Goal: Task Accomplishment & Management: Manage account settings

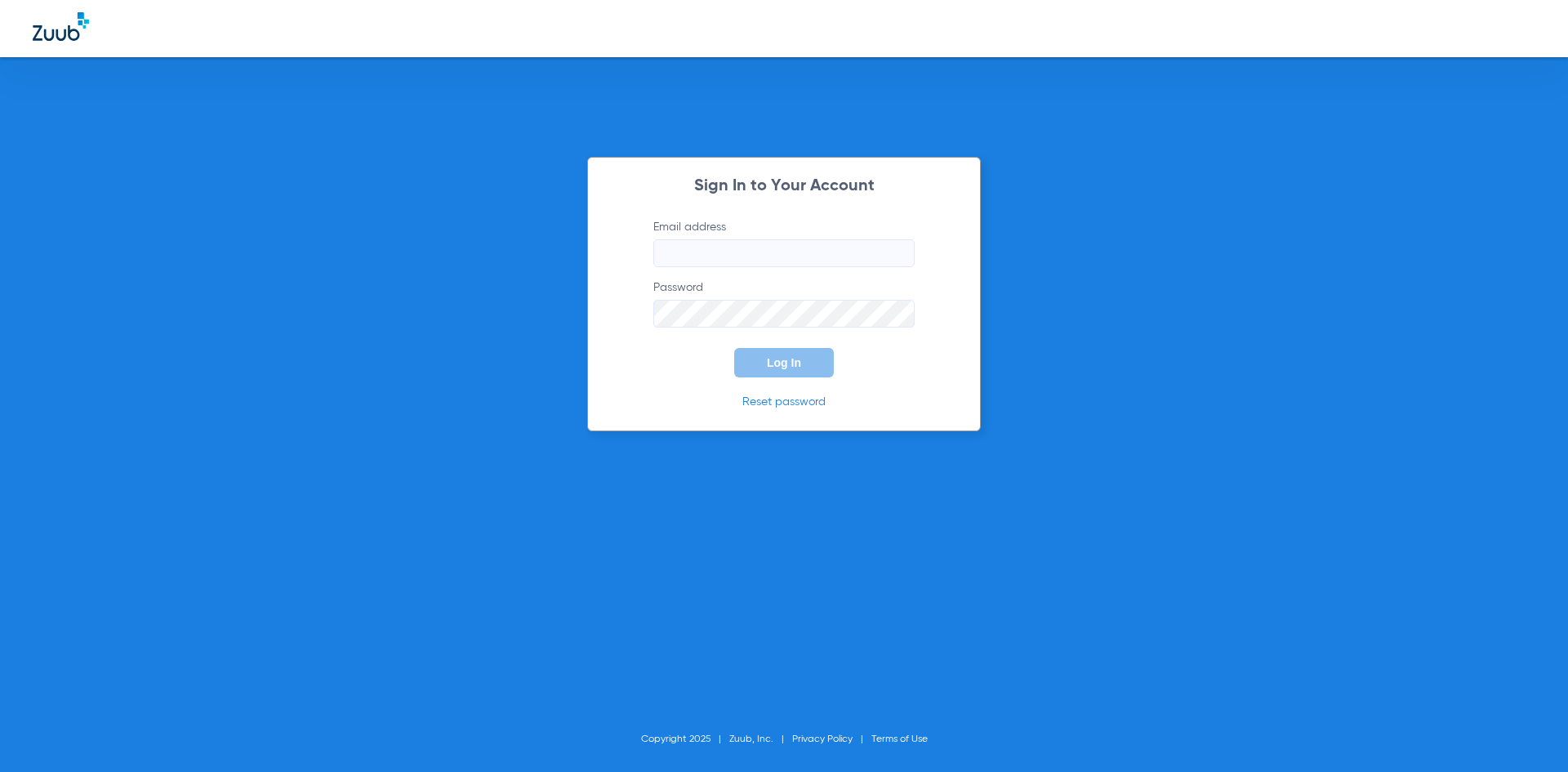
click at [717, 253] on input "Email address" at bounding box center [784, 252] width 261 height 27
click at [799, 263] on input "stephaniemartinez68" at bounding box center [784, 252] width 261 height 27
type input "[EMAIL_ADDRESS][DOMAIN_NAME]"
click at [796, 366] on span "Log In" at bounding box center [784, 362] width 34 height 13
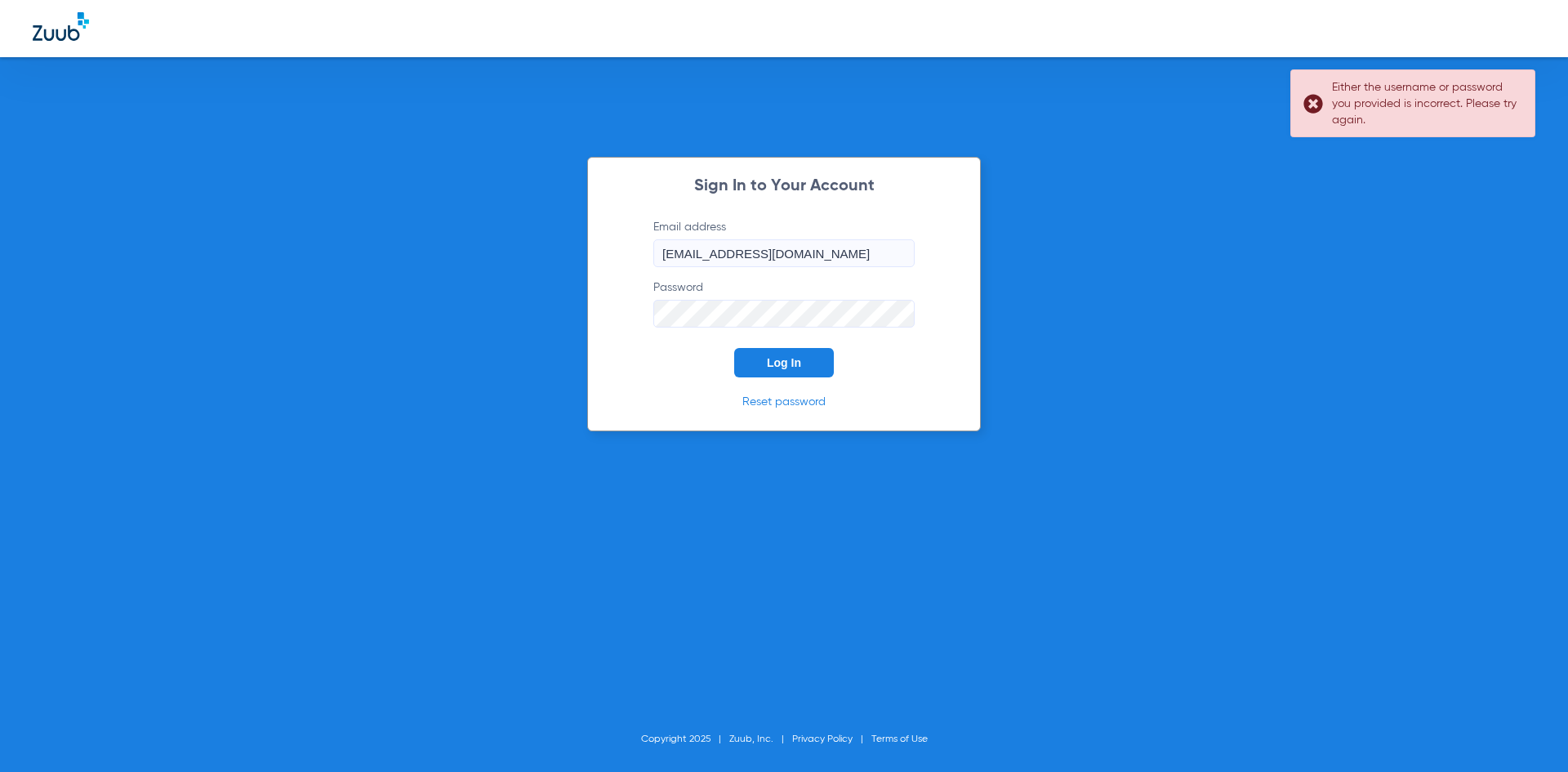
click at [632, 329] on form "Email address [EMAIL_ADDRESS][DOMAIN_NAME] Password Log In" at bounding box center [784, 298] width 310 height 159
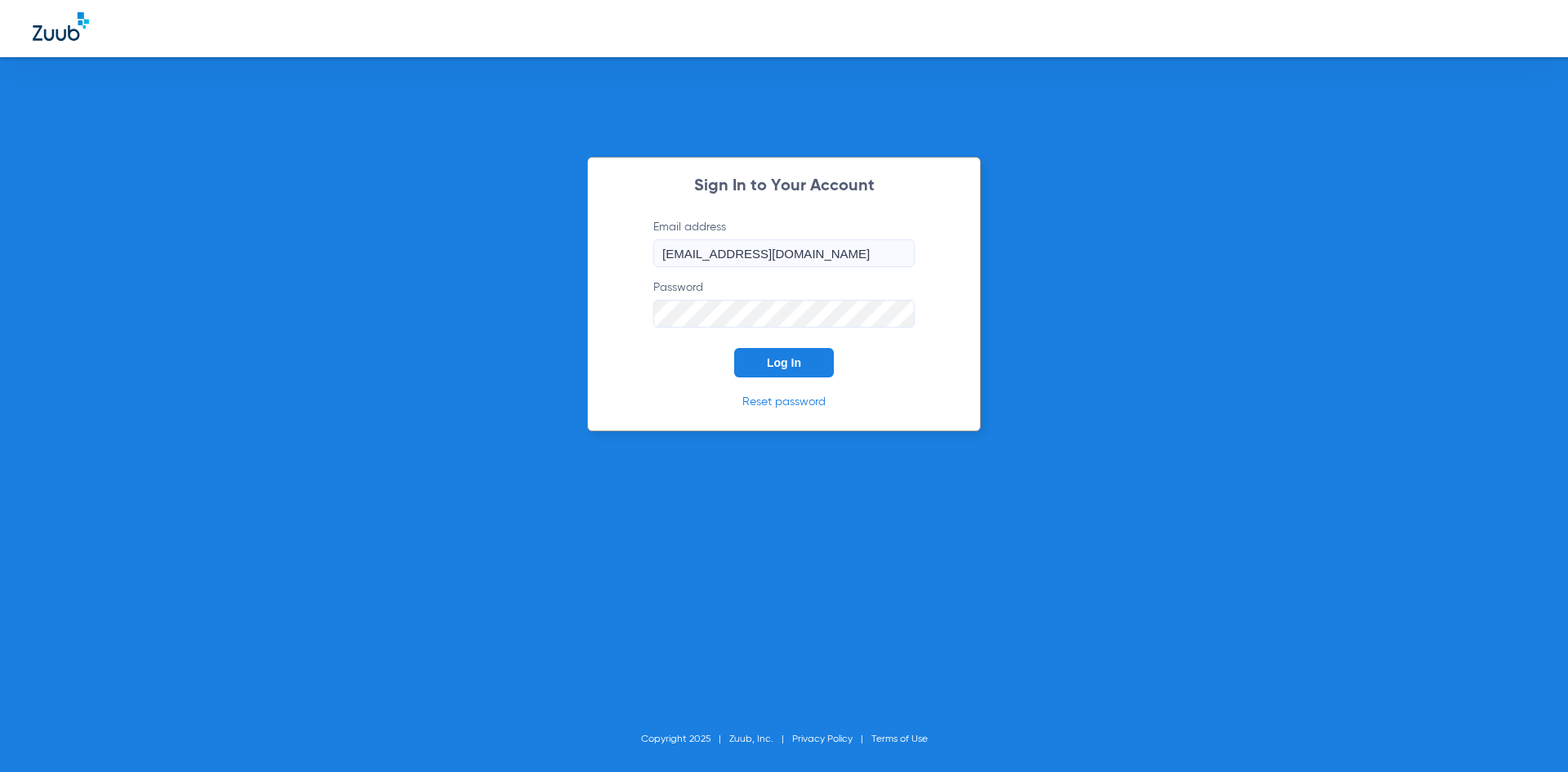
click at [734, 348] on button "Log In" at bounding box center [784, 363] width 99 height 29
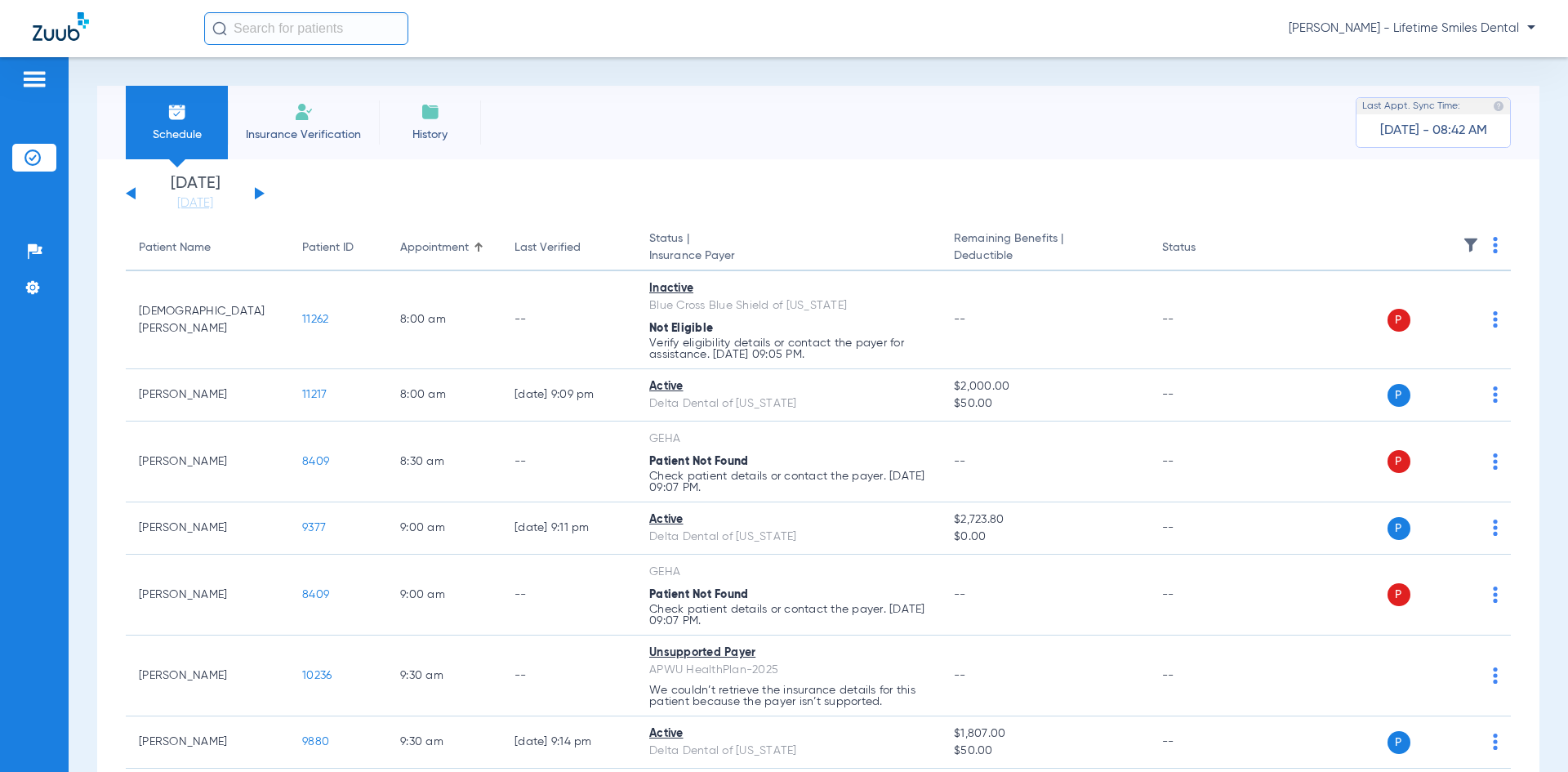
click at [258, 191] on button at bounding box center [259, 193] width 10 height 13
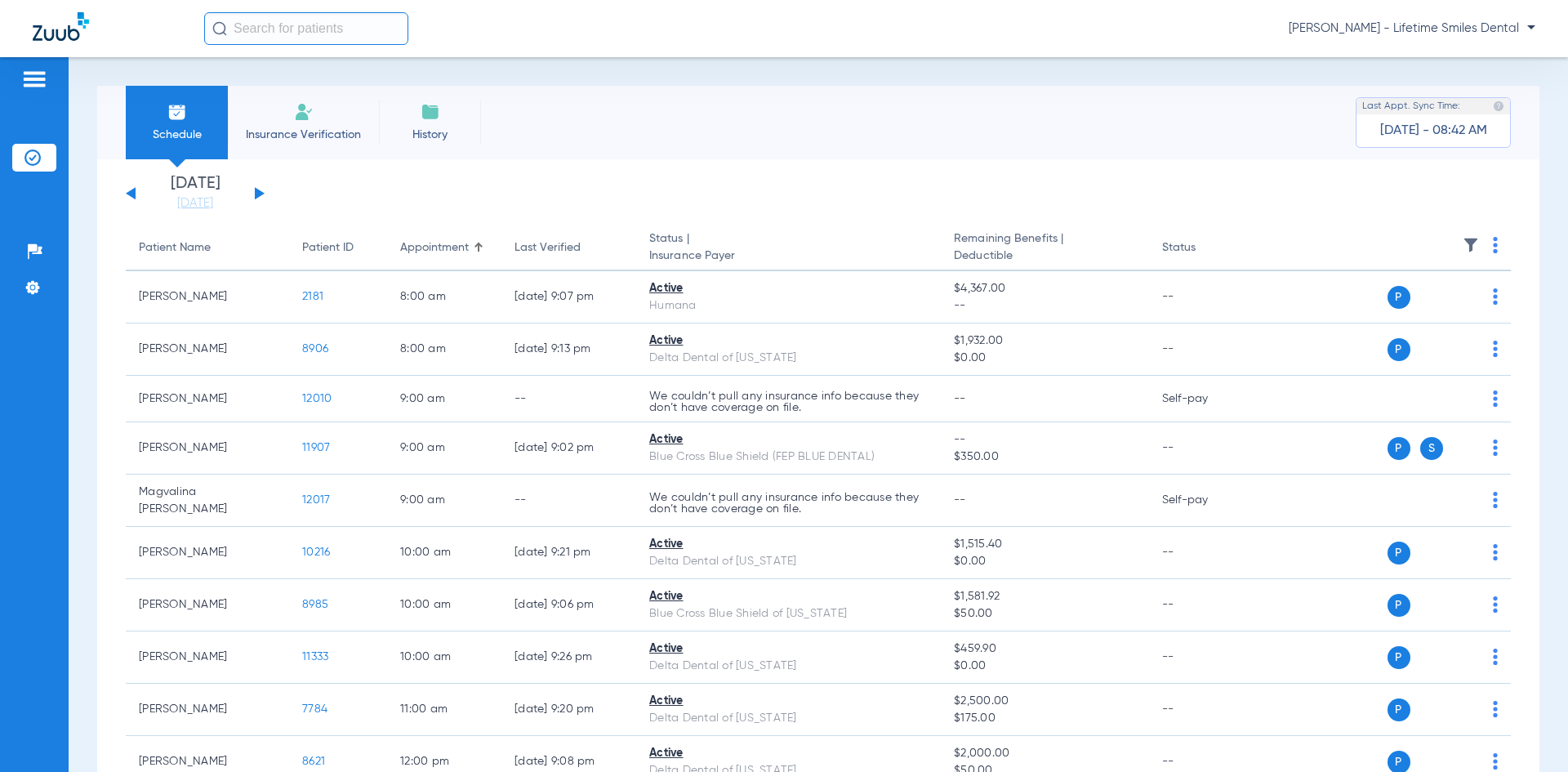
click at [137, 199] on div "[DATE] [DATE] [DATE] [DATE] [DATE] [DATE] [DATE] [DATE] [DATE] [DATE] [DATE] [D…" at bounding box center [195, 193] width 138 height 36
click at [134, 195] on button at bounding box center [131, 193] width 10 height 13
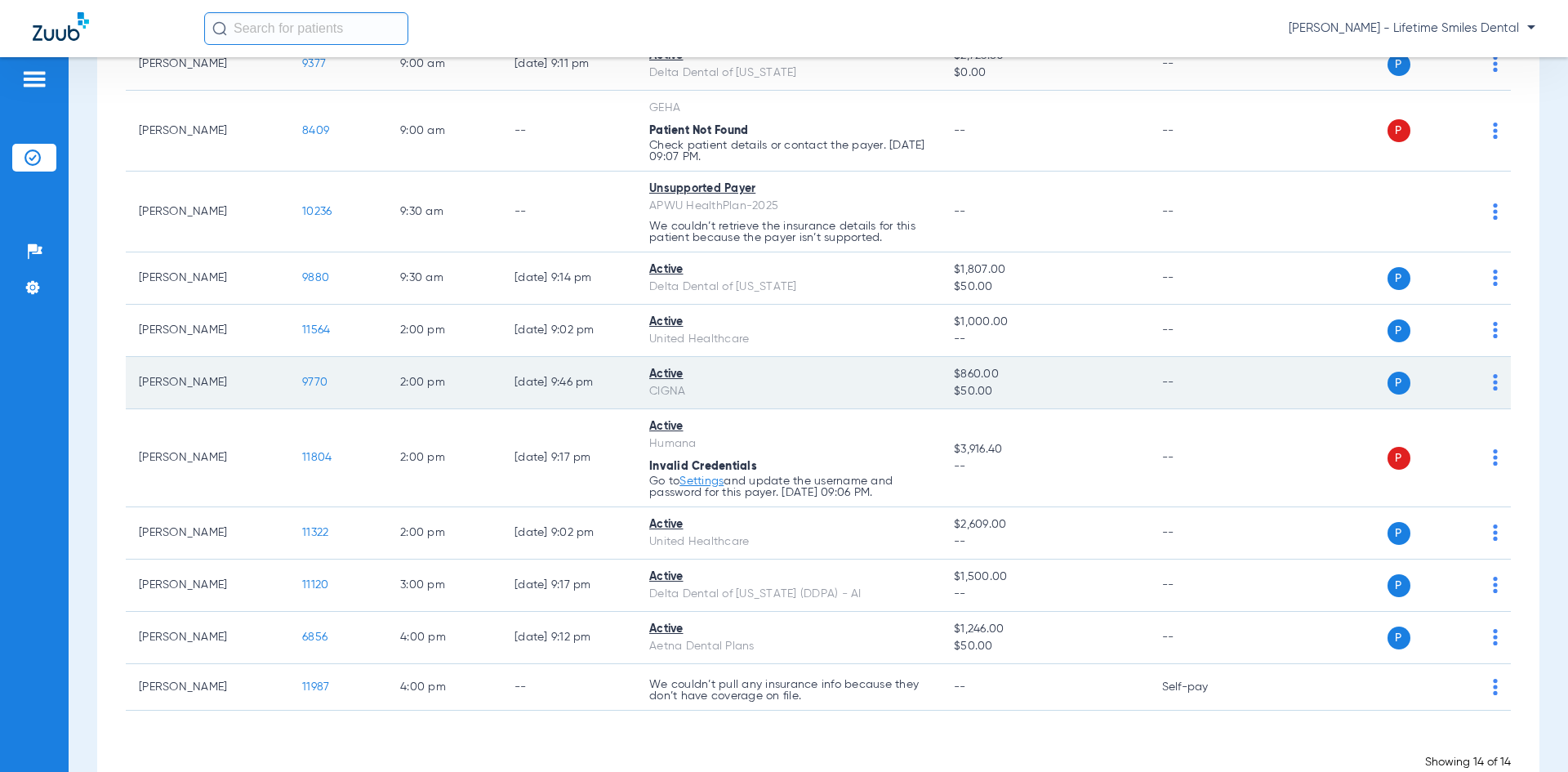
scroll to position [490, 0]
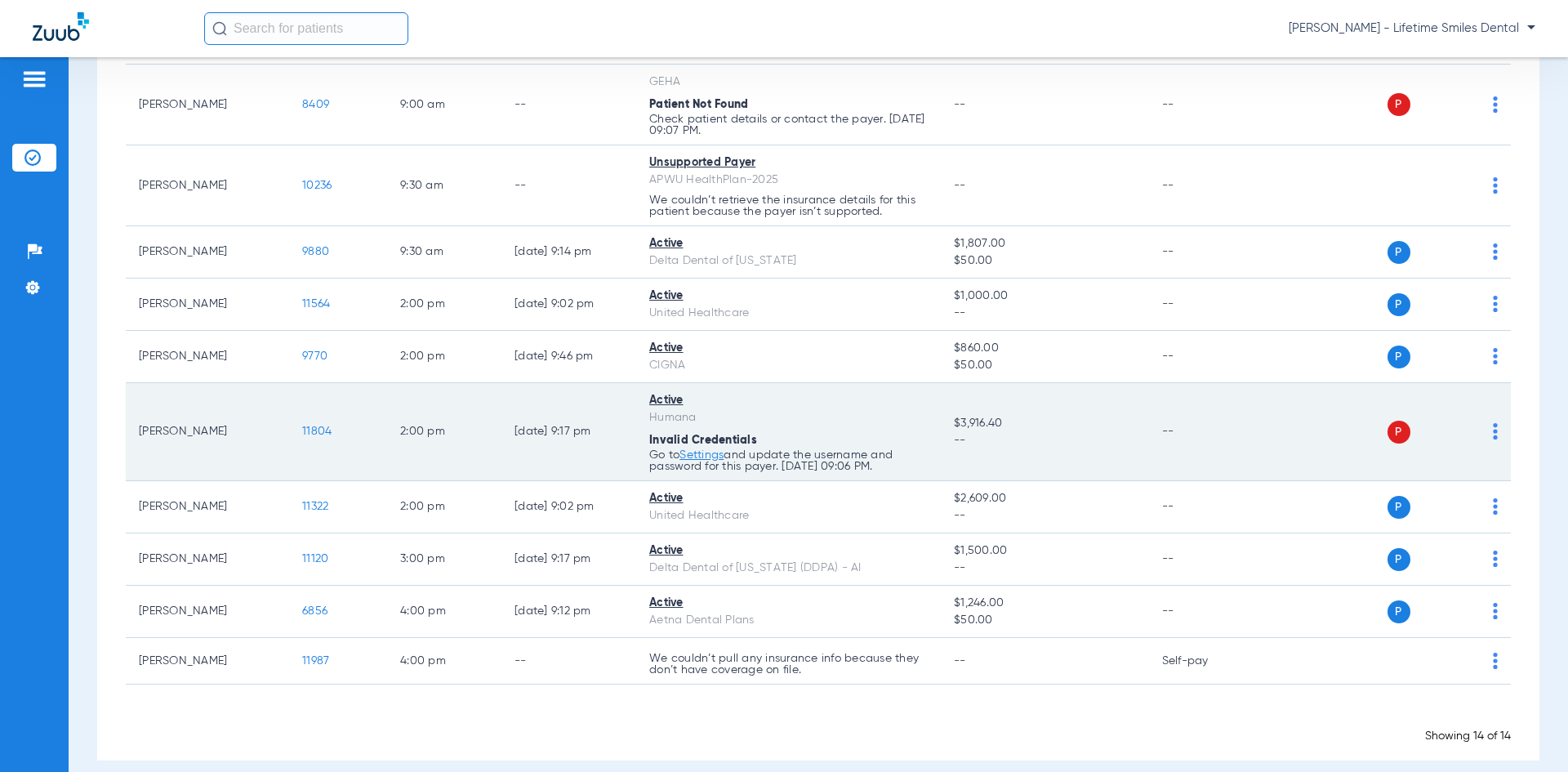
click at [712, 457] on link "Settings" at bounding box center [701, 455] width 44 height 12
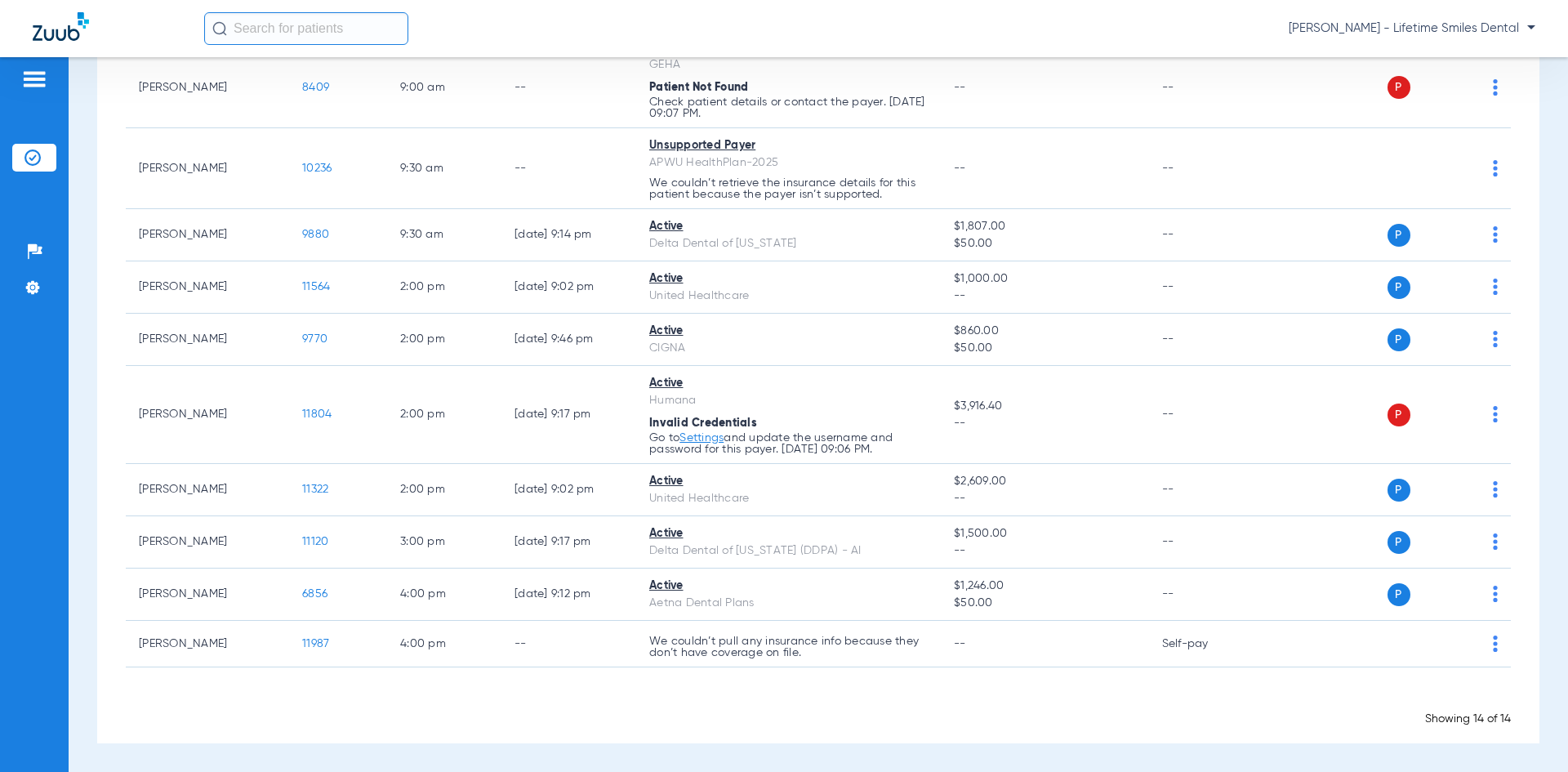
scroll to position [0, 0]
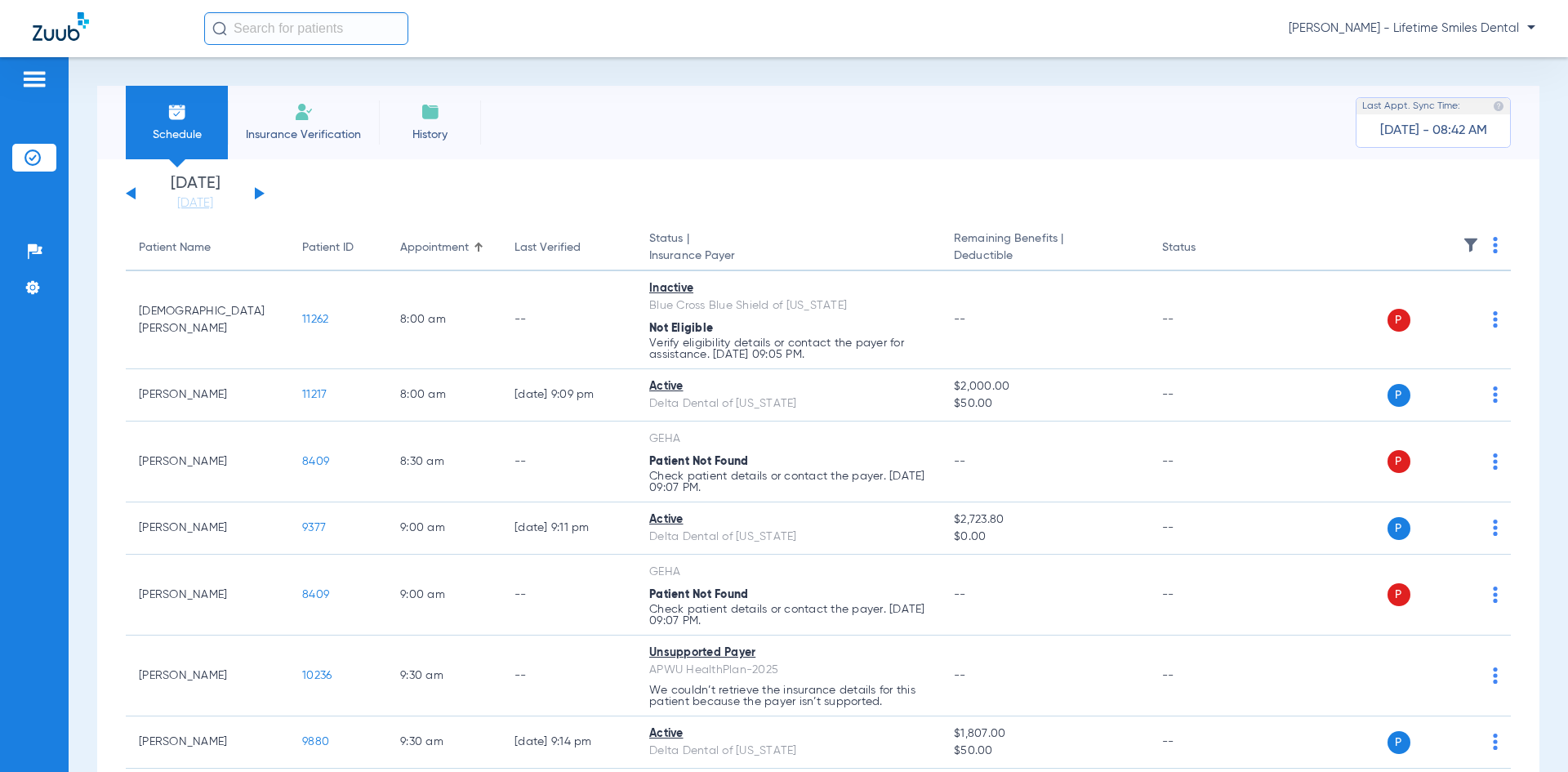
drag, startPoint x: 1488, startPoint y: 124, endPoint x: 1473, endPoint y: 128, distance: 15.5
click at [1488, 124] on div "Last Appt. Sync Time: [DATE] - 08:42 AM" at bounding box center [1433, 123] width 155 height 51
click at [257, 190] on button at bounding box center [259, 193] width 10 height 13
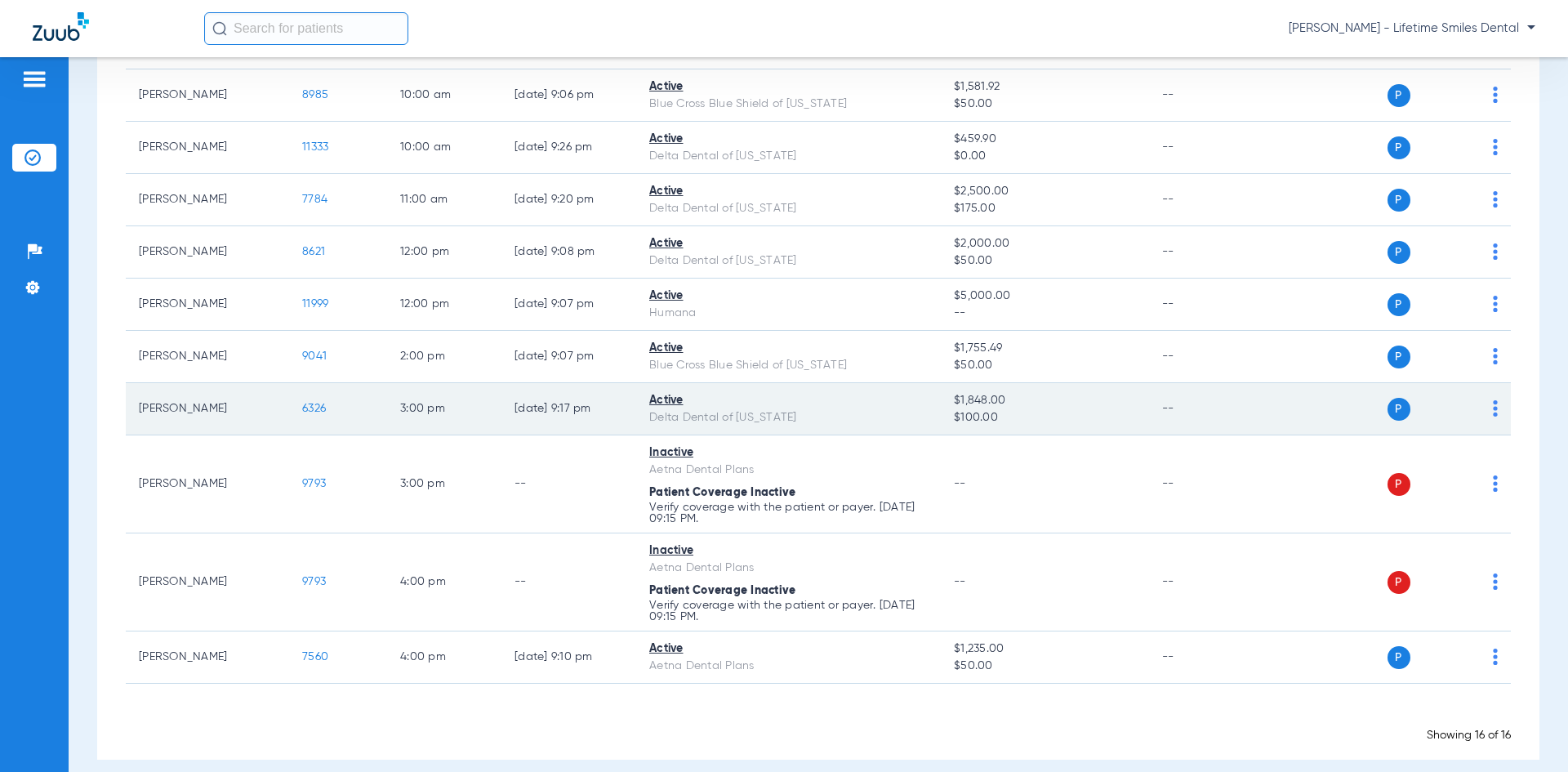
scroll to position [521, 0]
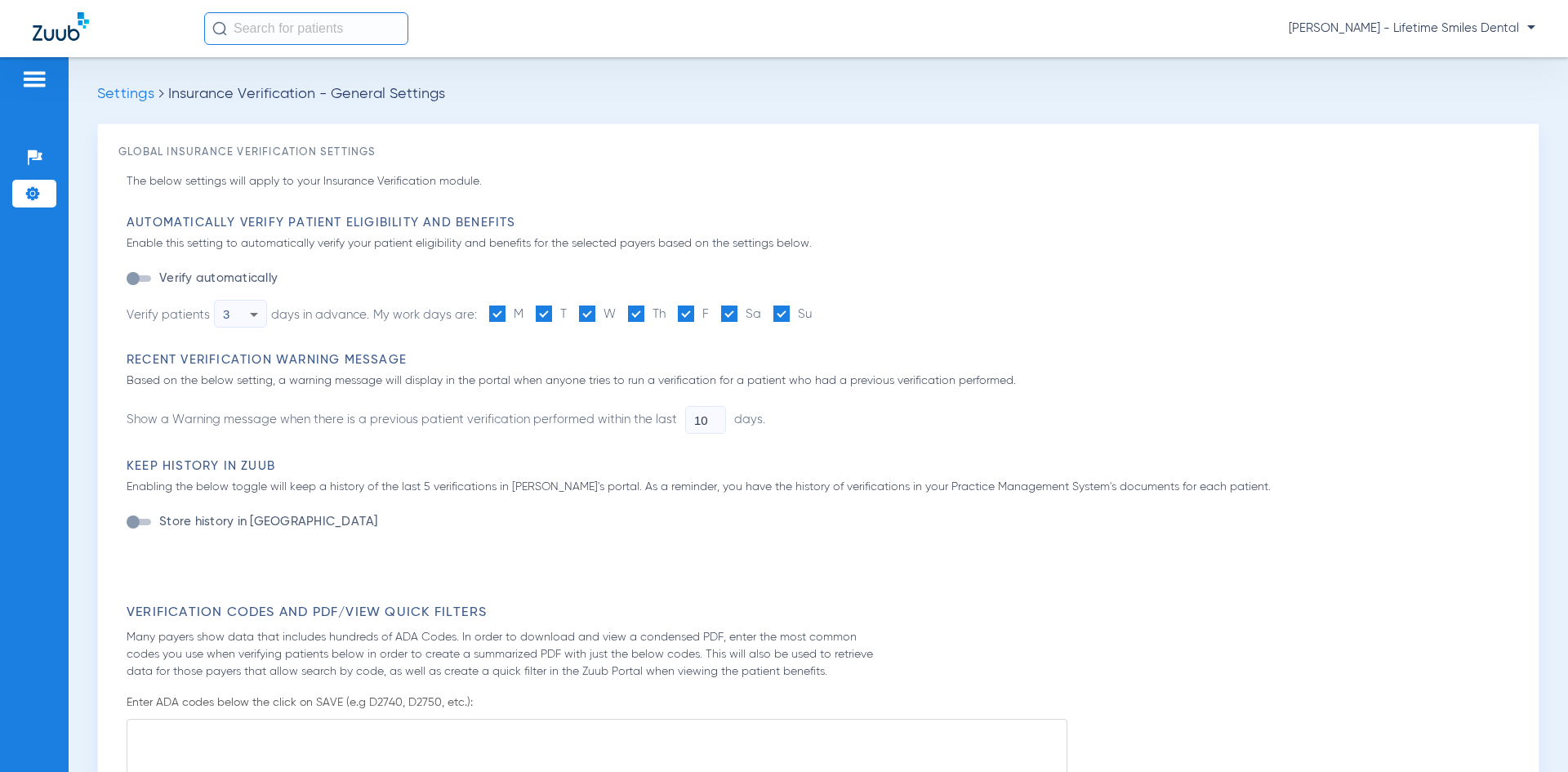
type input "1"
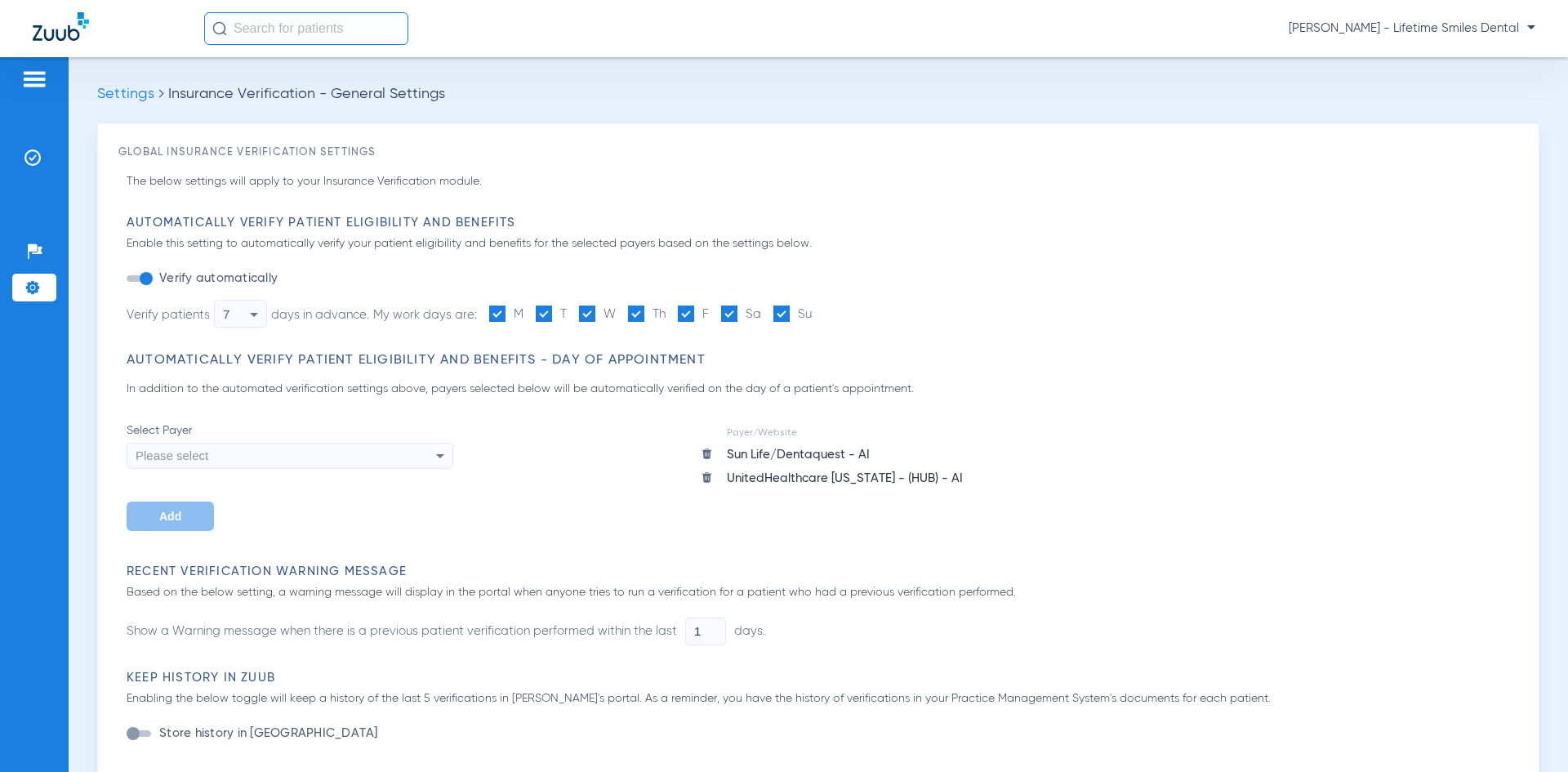
click at [302, 461] on div "Please select" at bounding box center [258, 455] width 247 height 27
